Goal: Task Accomplishment & Management: Manage account settings

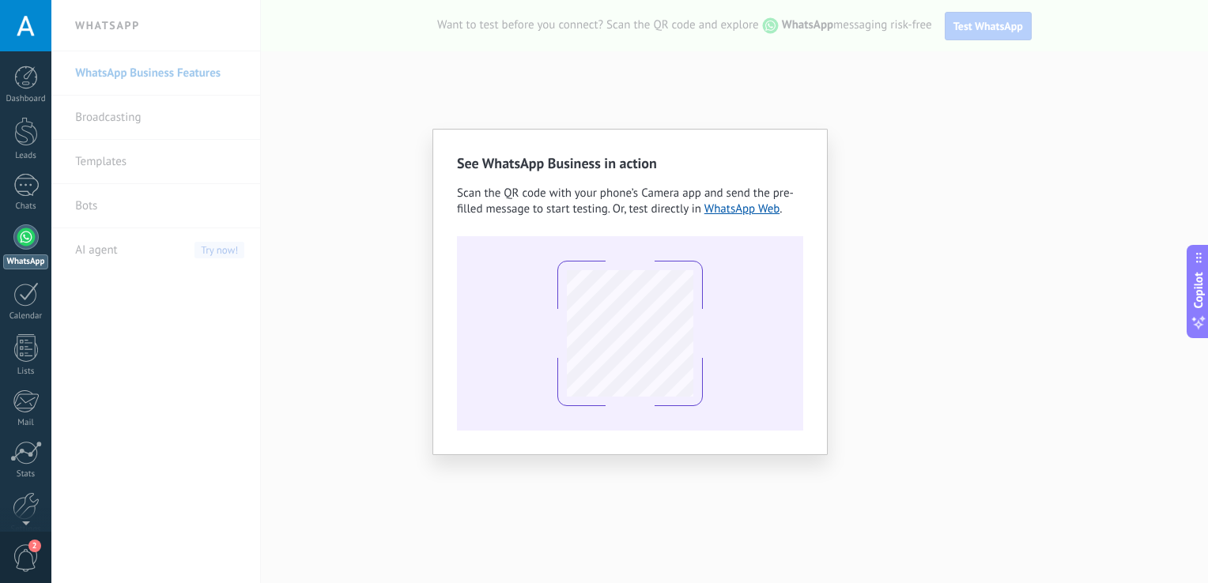
click at [277, 117] on div "See WhatsApp Business in action Scan the QR code with your phone’s Camera app a…" at bounding box center [629, 291] width 1157 height 583
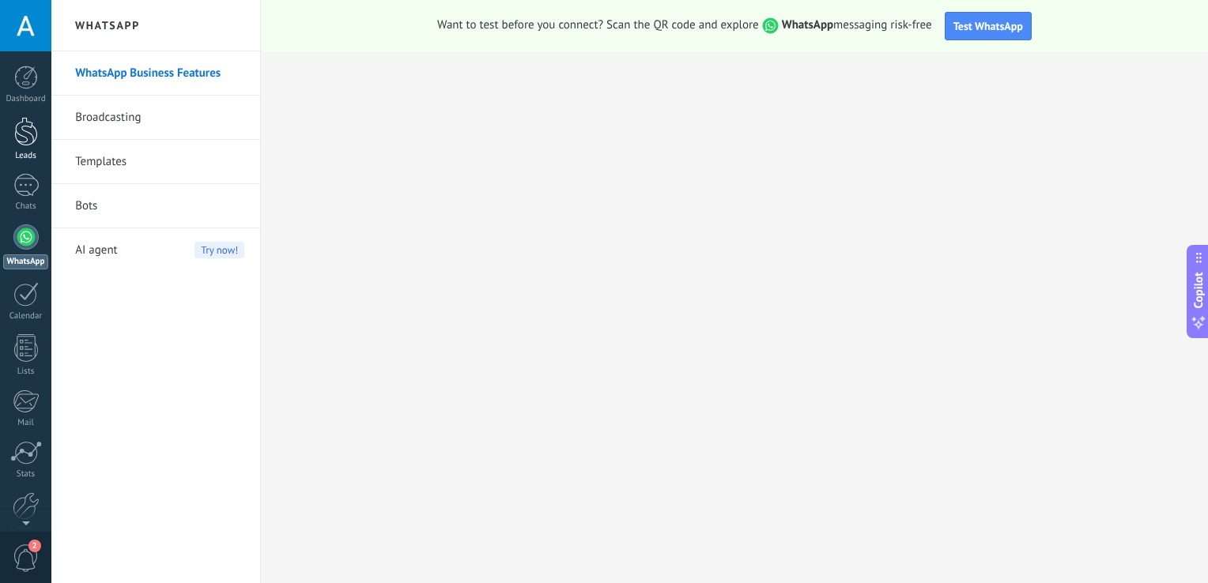
click at [43, 144] on link "Leads" at bounding box center [25, 139] width 51 height 44
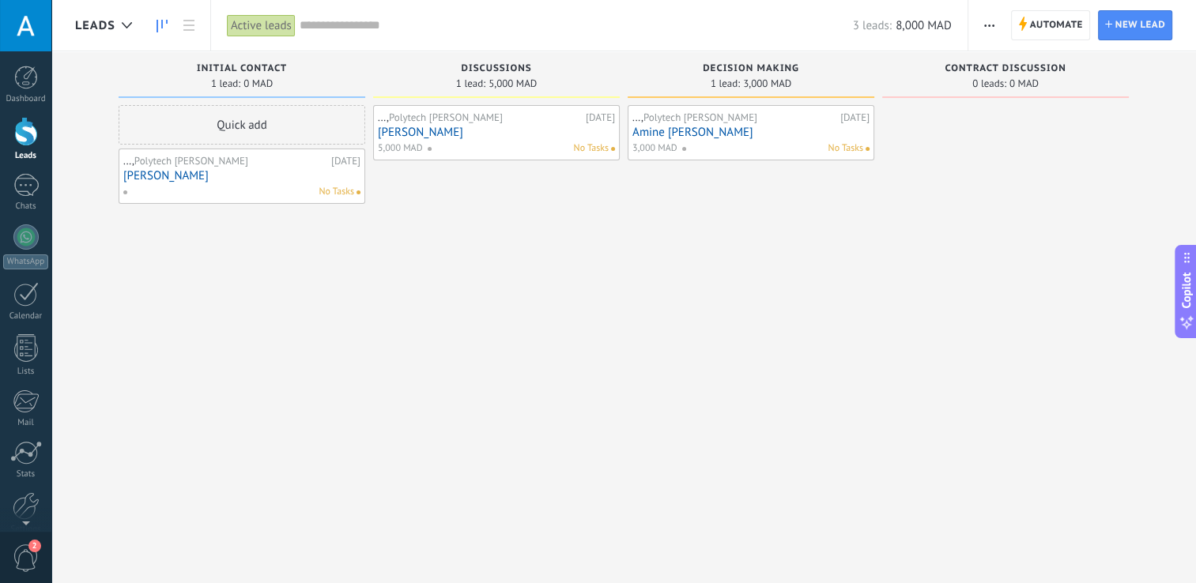
click at [248, 164] on span "Polytech [PERSON_NAME]" at bounding box center [191, 160] width 114 height 13
click at [162, 179] on link "[PERSON_NAME]" at bounding box center [241, 175] width 237 height 13
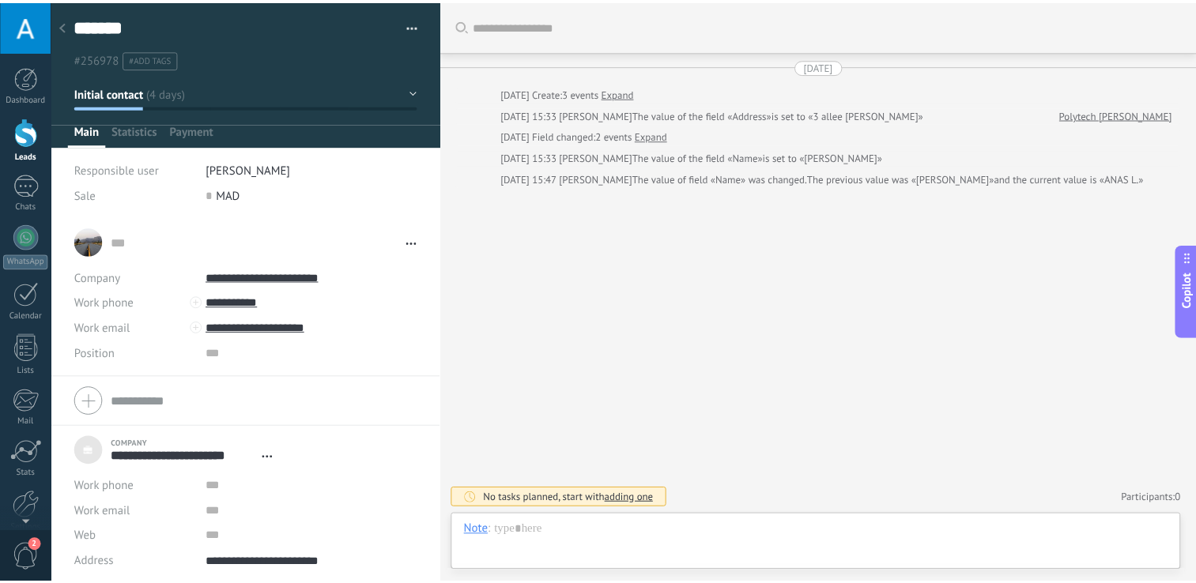
scroll to position [16, 0]
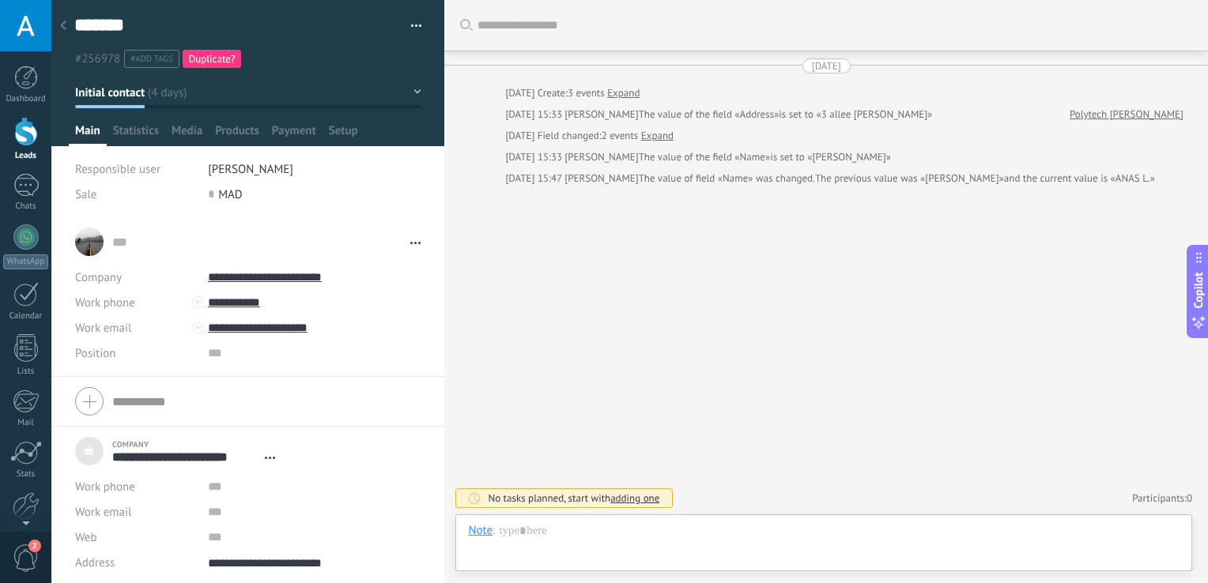
click at [61, 28] on icon at bounding box center [63, 25] width 6 height 9
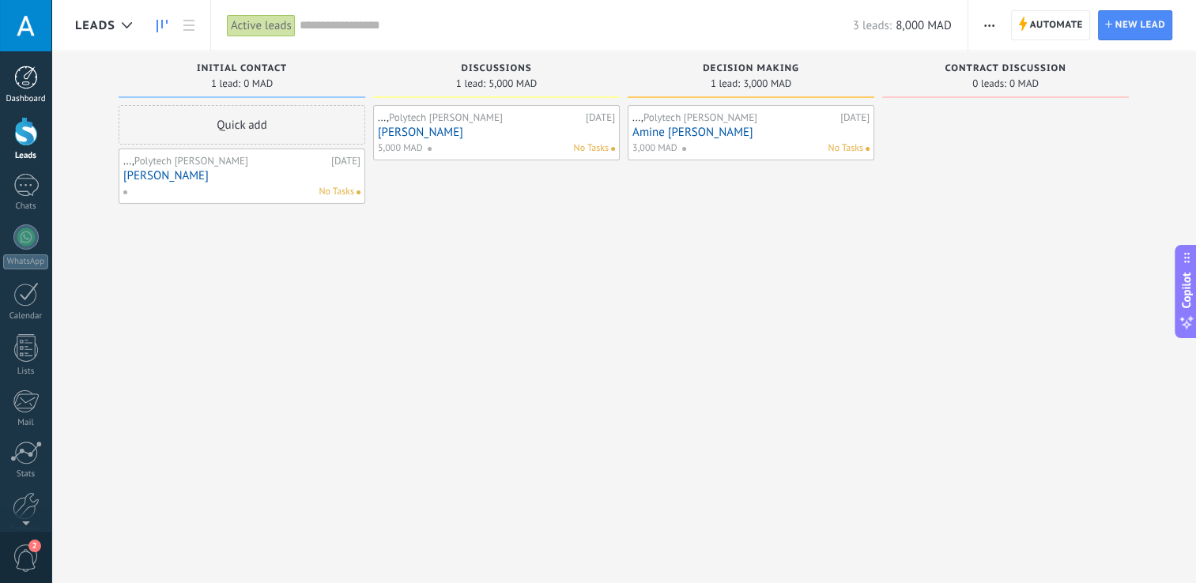
click at [22, 94] on div "Dashboard" at bounding box center [26, 99] width 46 height 10
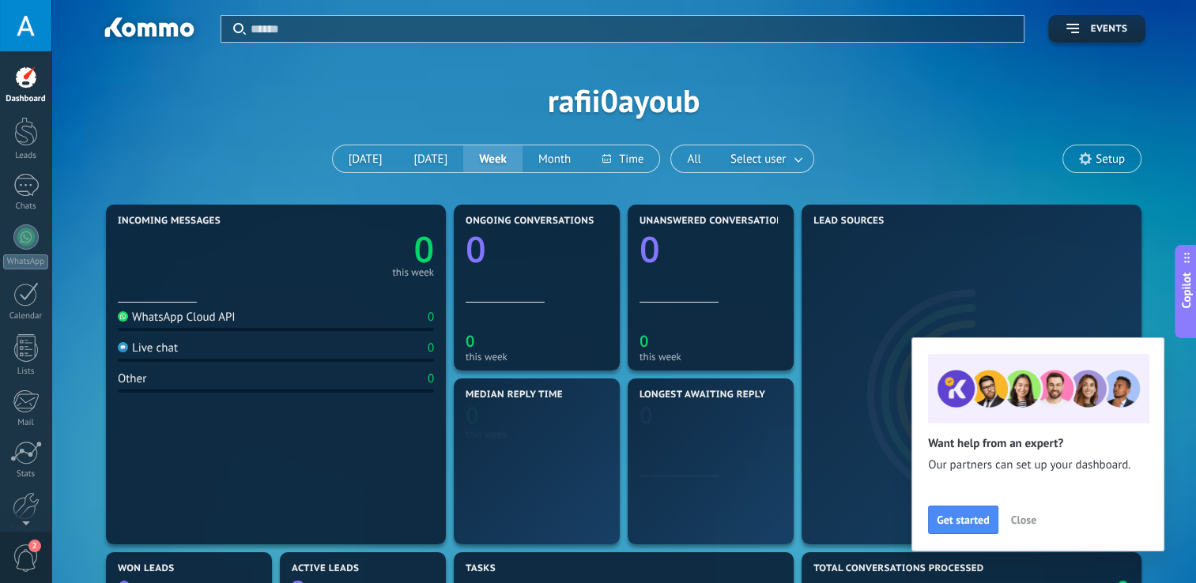
scroll to position [295, 684]
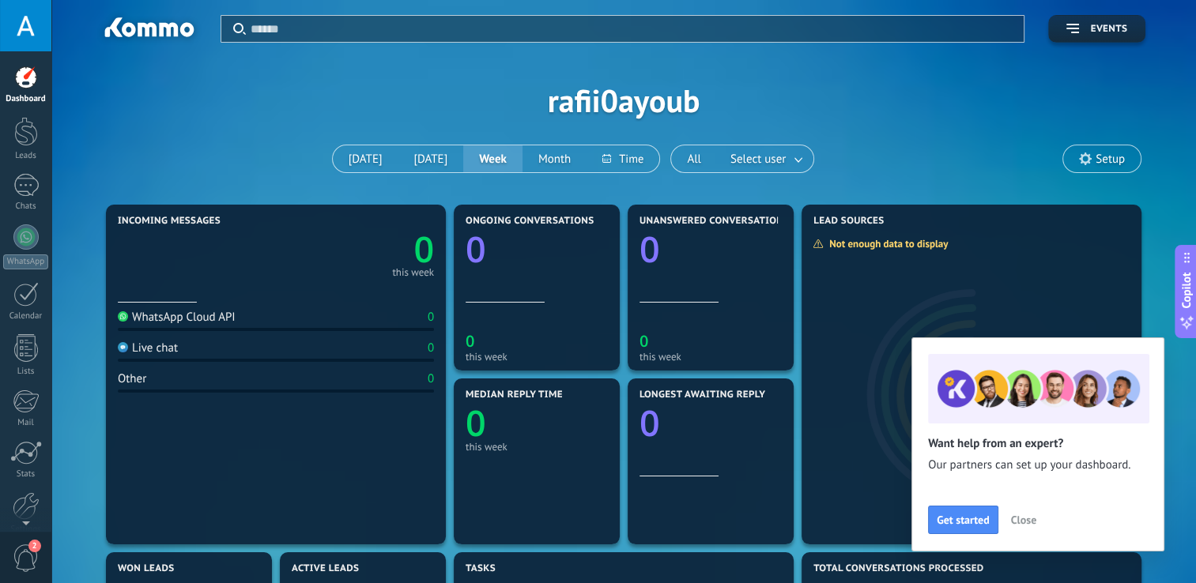
click at [1009, 517] on button "Close" at bounding box center [1024, 520] width 40 height 24
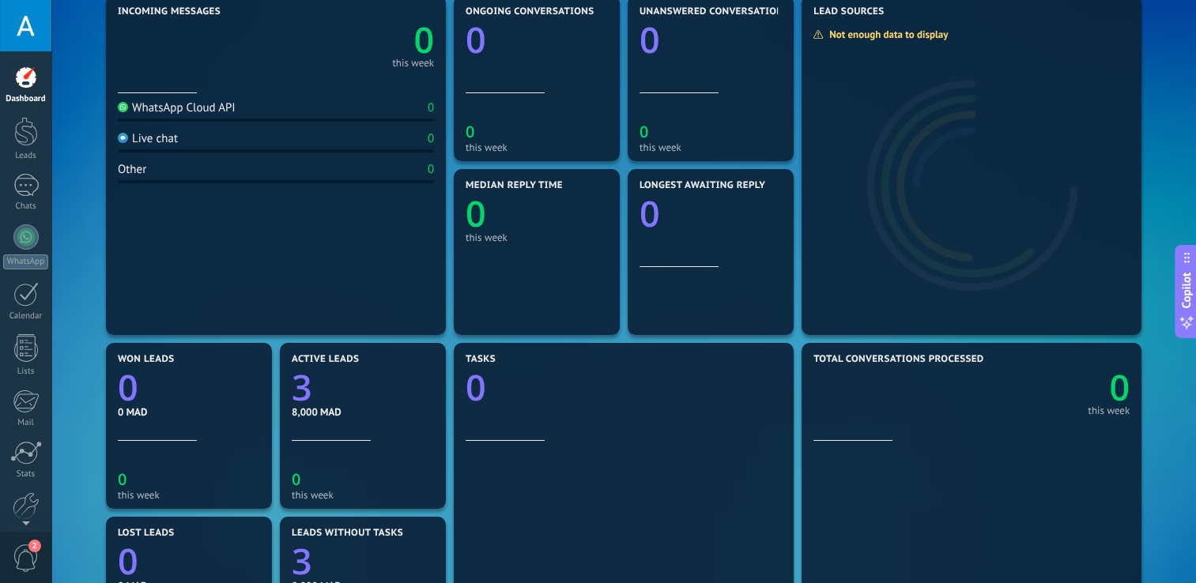
scroll to position [237, 0]
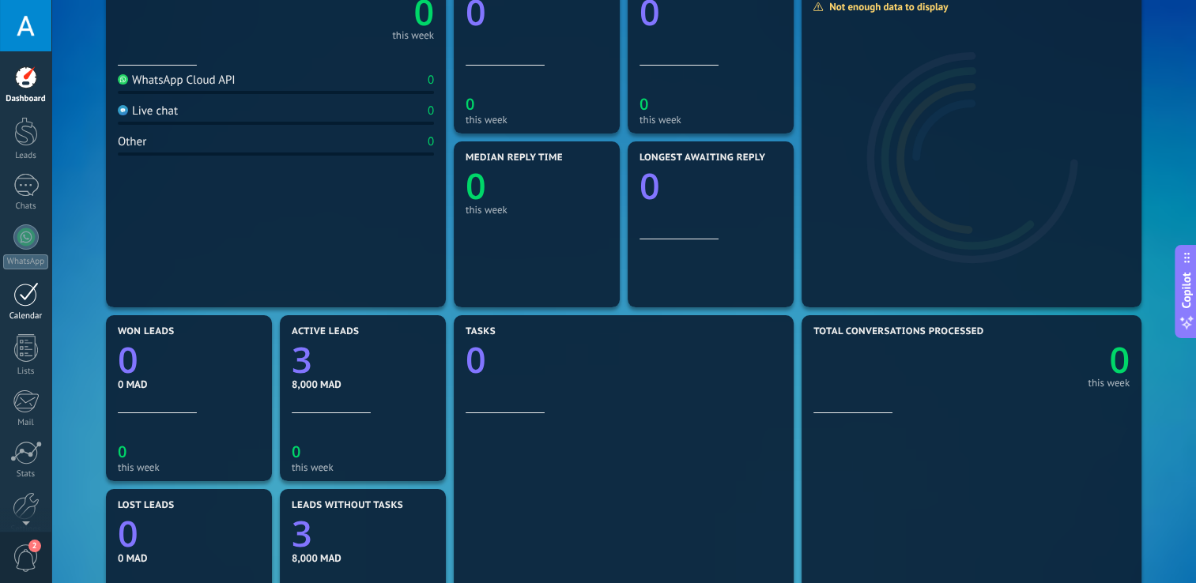
click at [32, 299] on div at bounding box center [25, 294] width 25 height 25
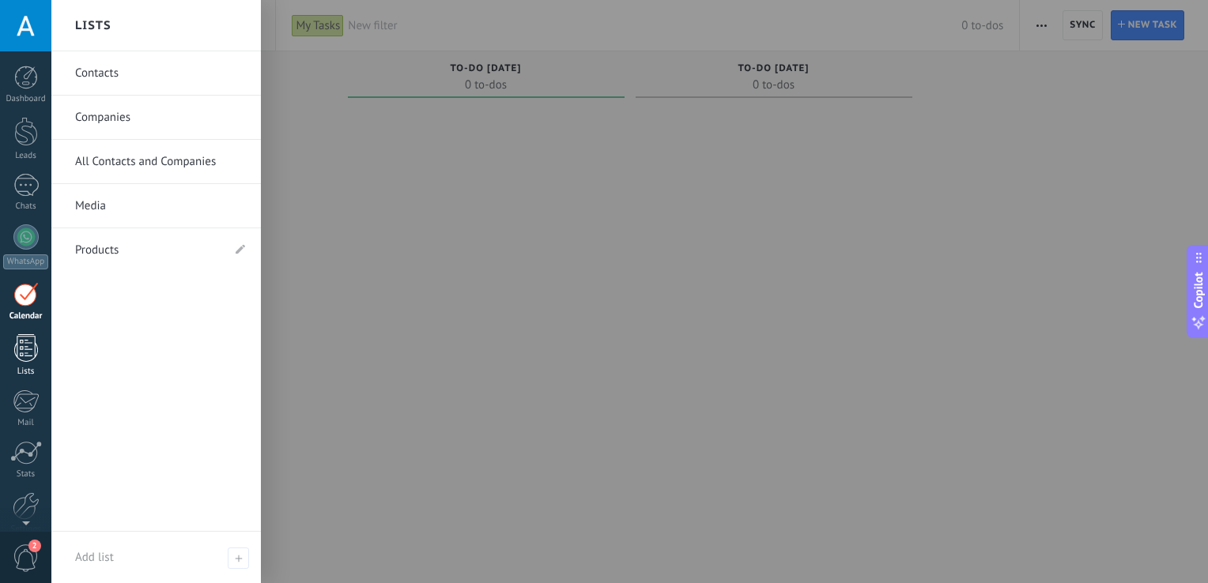
click at [28, 345] on div at bounding box center [26, 348] width 24 height 28
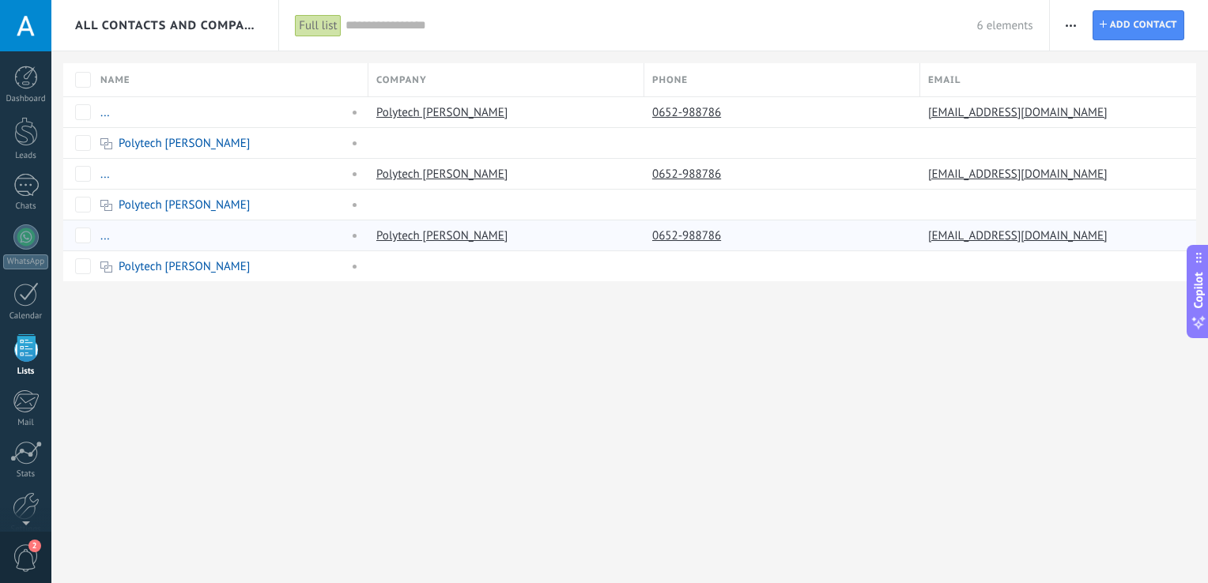
scroll to position [40, 0]
click at [153, 262] on link "Polytech [PERSON_NAME]" at bounding box center [184, 266] width 131 height 15
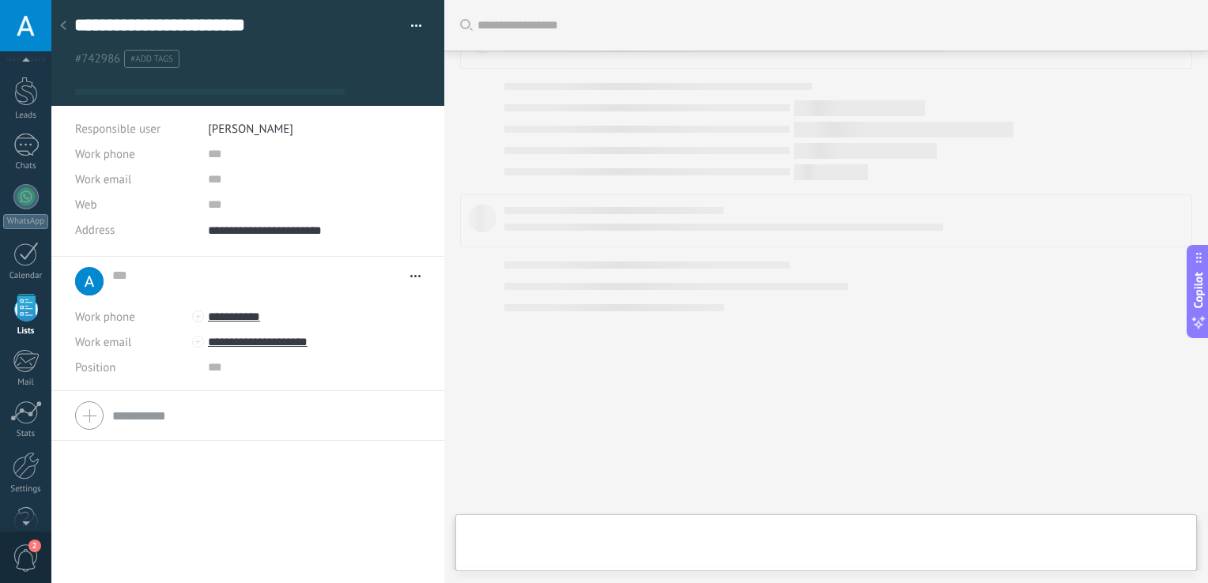
type textarea "**********"
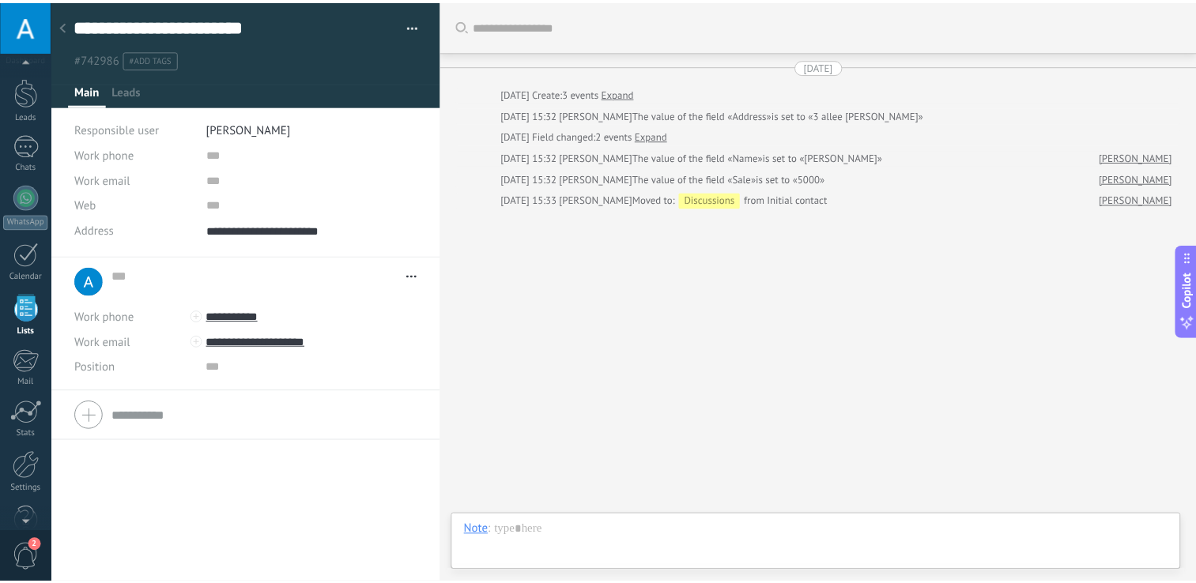
scroll to position [16, 0]
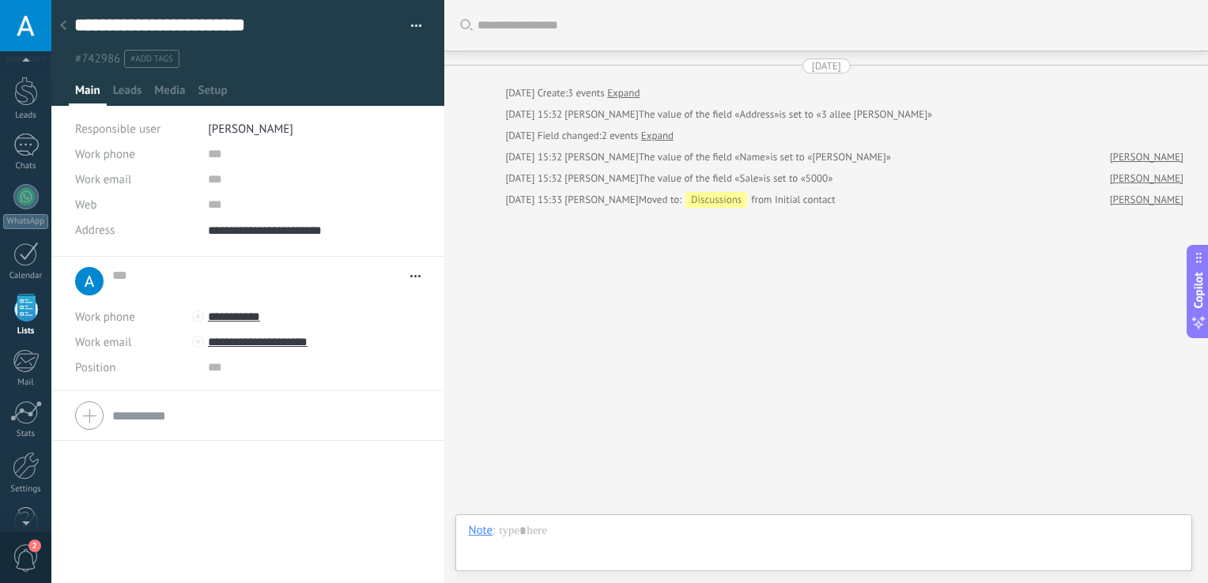
click at [66, 23] on div at bounding box center [63, 26] width 22 height 31
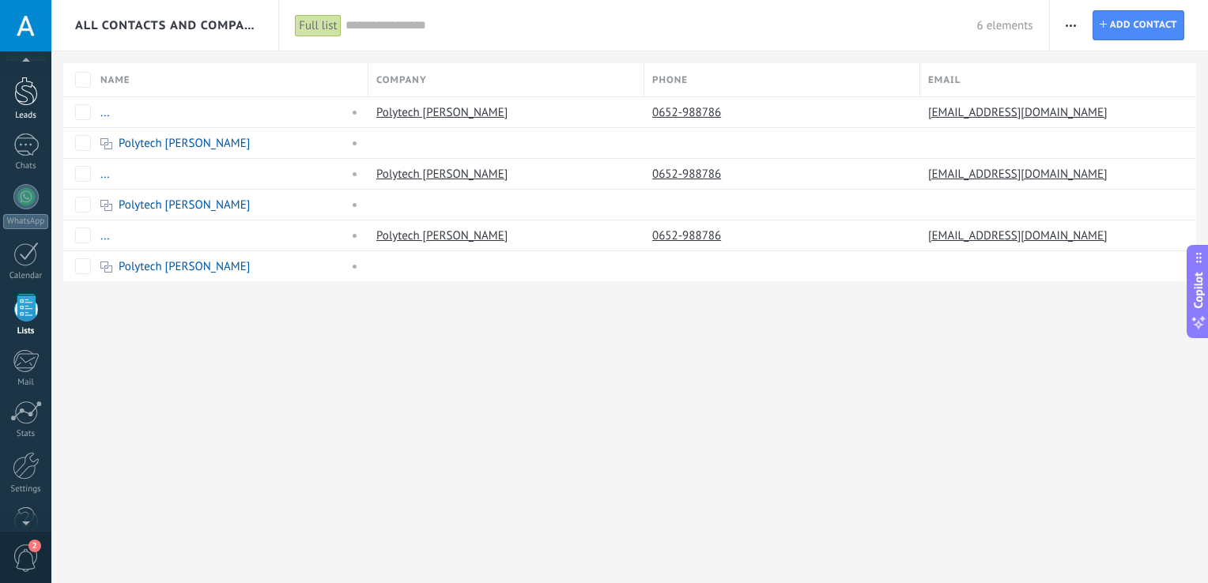
click at [24, 115] on div "Leads" at bounding box center [26, 116] width 46 height 10
